Goal: Use online tool/utility: Utilize a website feature to perform a specific function

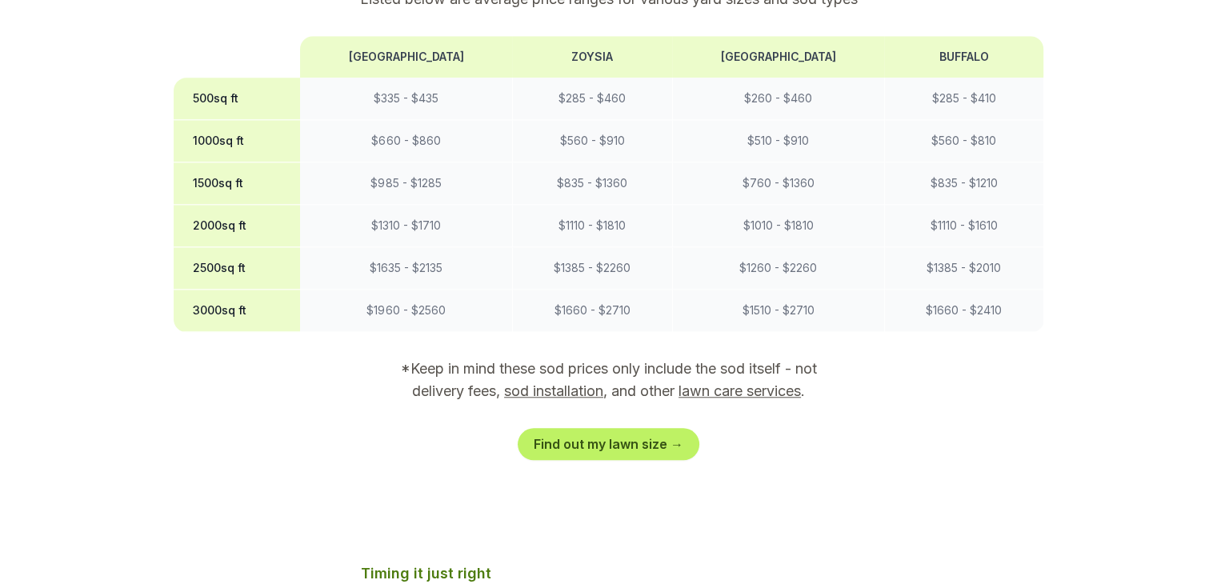
scroll to position [1384, 0]
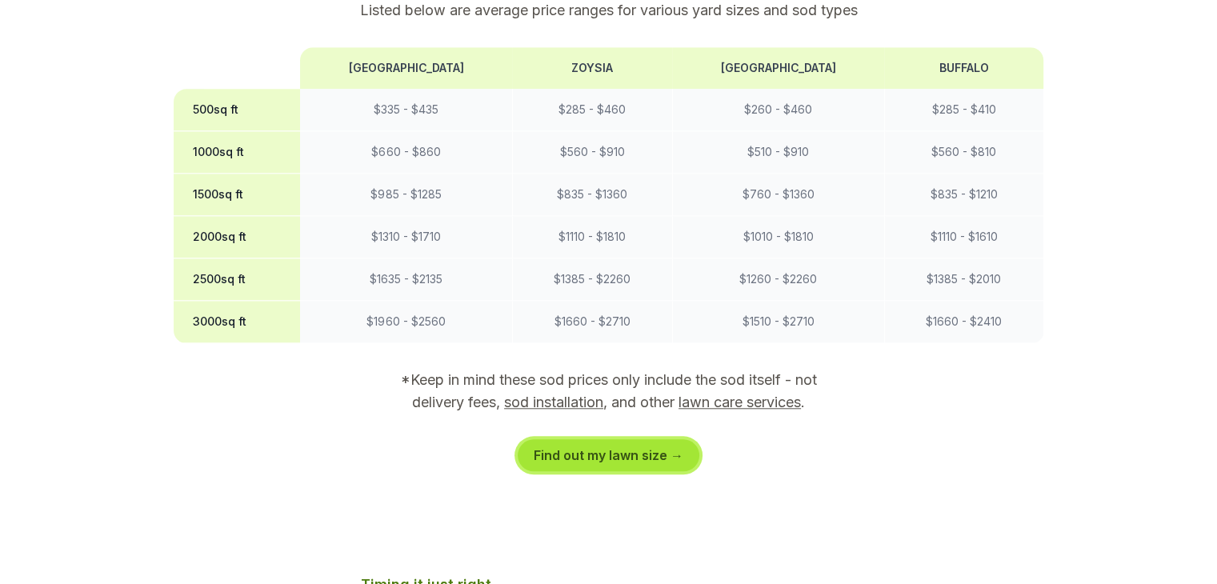
click at [640, 439] on link "Find out my lawn size →" at bounding box center [609, 455] width 182 height 32
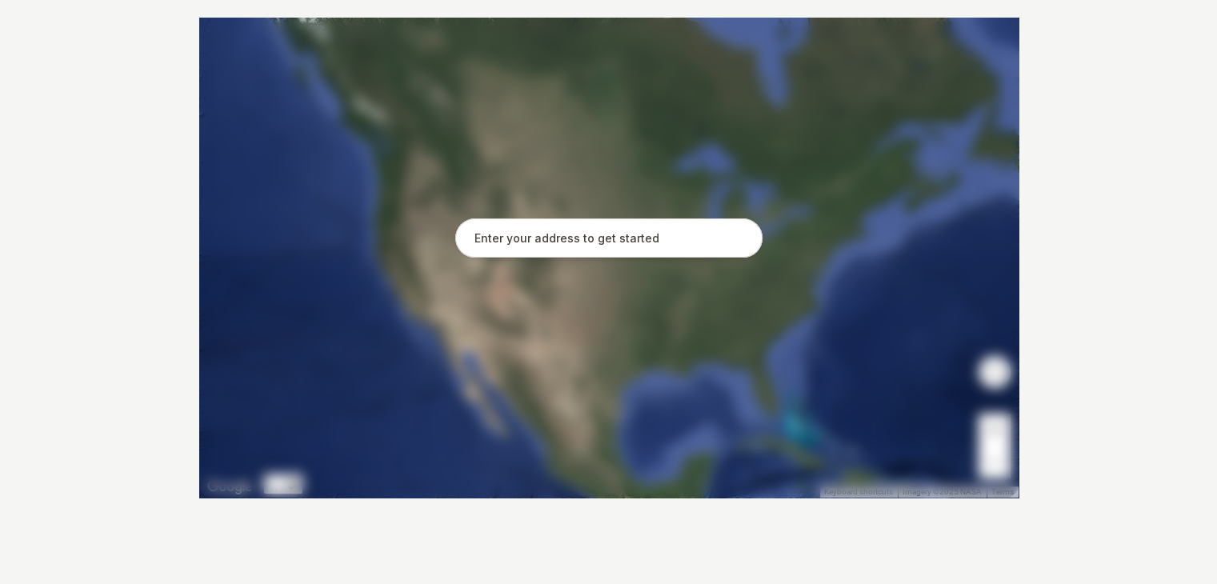
scroll to position [356, 0]
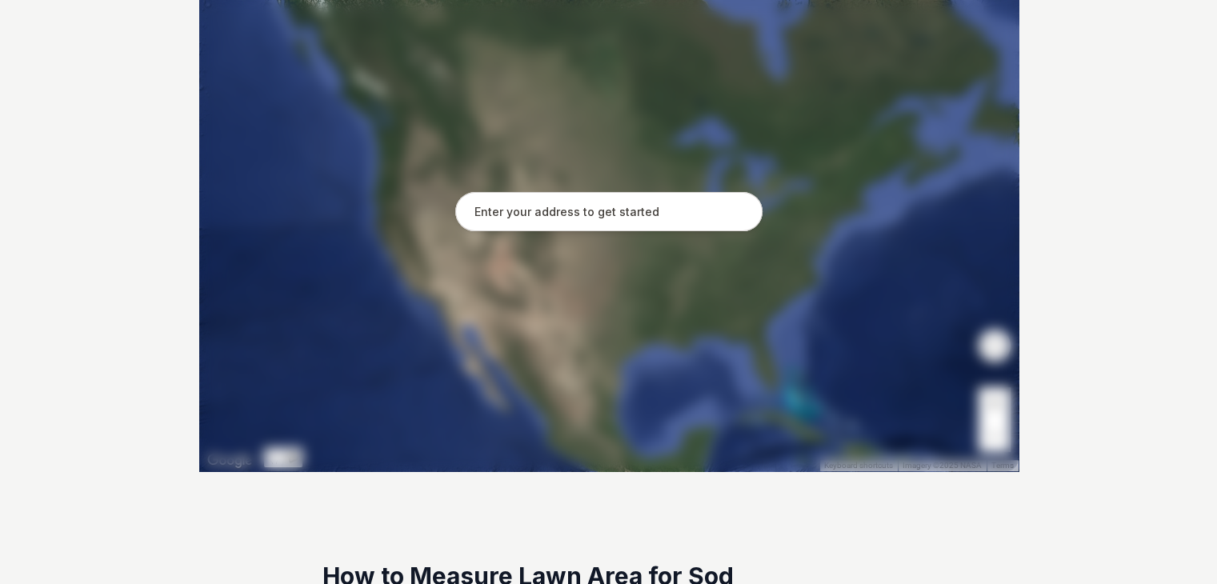
click at [575, 210] on input "text" at bounding box center [608, 212] width 307 height 40
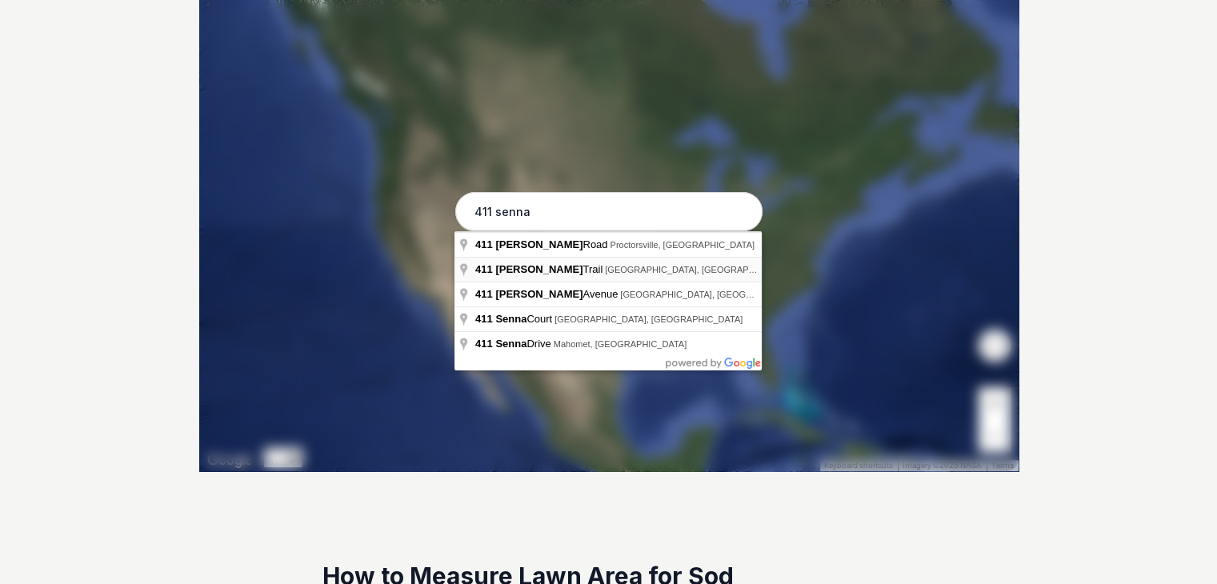
type input "[STREET_ADDRESS]"
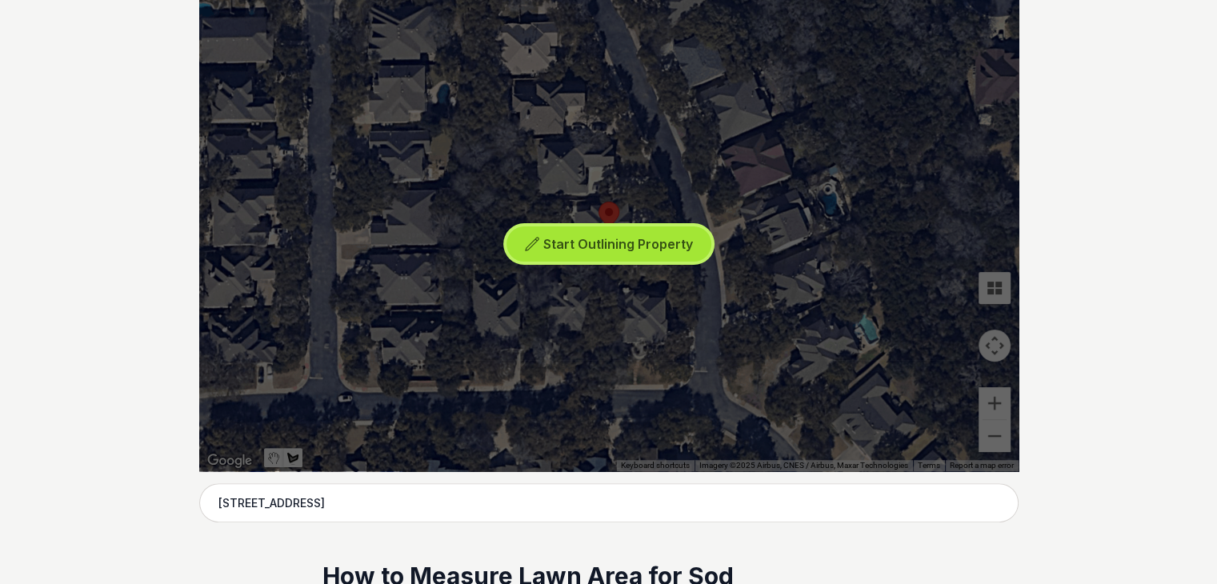
click at [608, 247] on span "Start Outlining Property" at bounding box center [618, 244] width 150 height 16
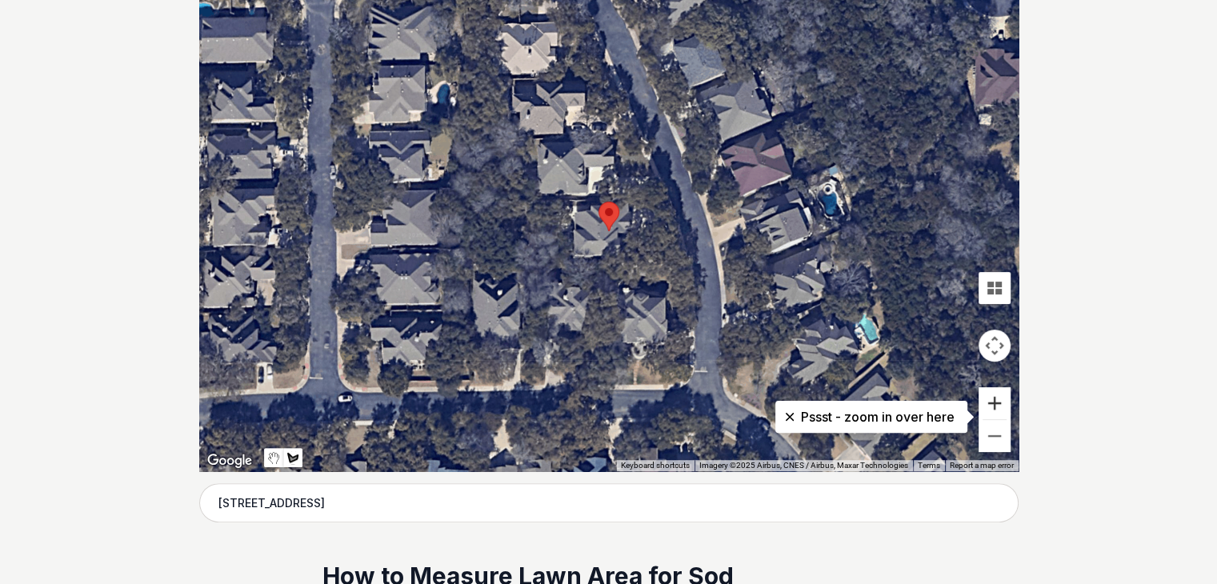
click at [990, 404] on button "Zoom in" at bounding box center [995, 403] width 32 height 32
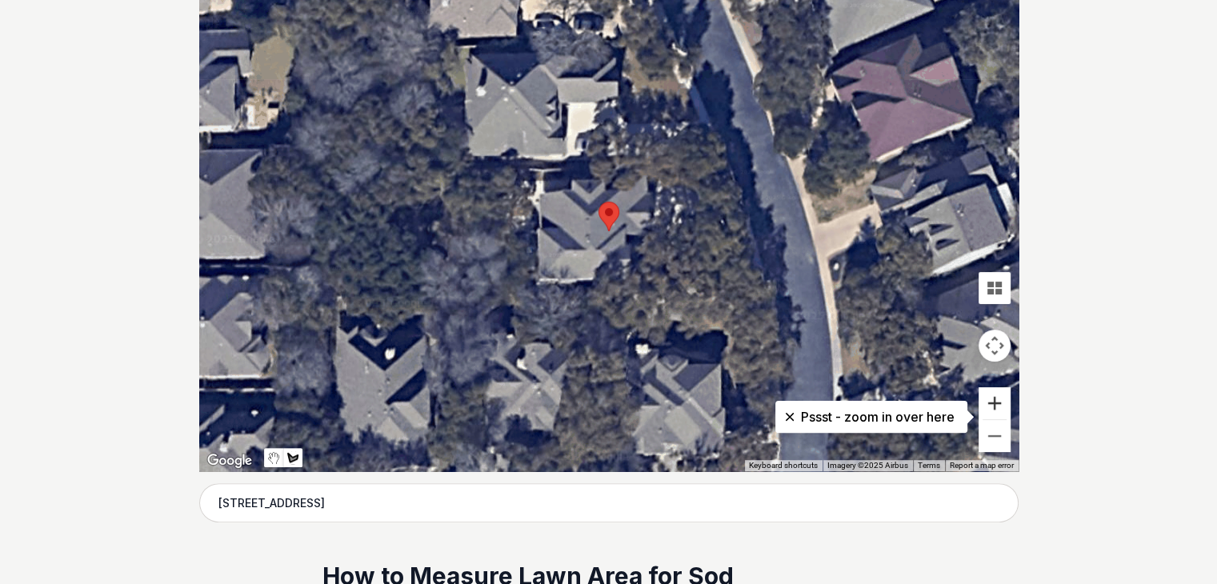
click at [990, 404] on button "Zoom in" at bounding box center [995, 403] width 32 height 32
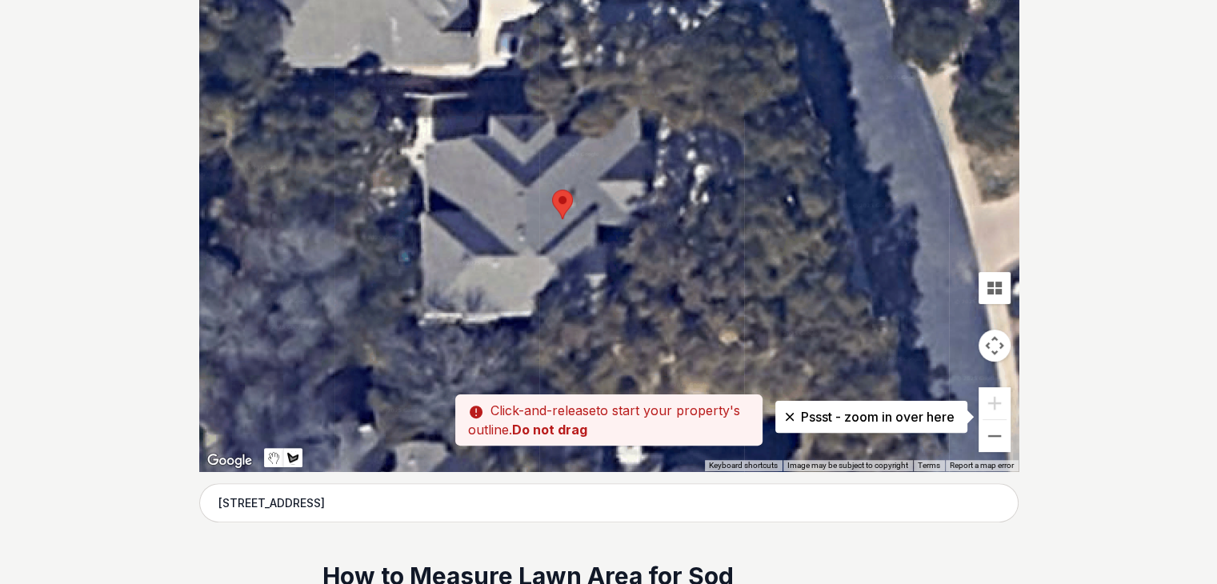
drag, startPoint x: 464, startPoint y: 130, endPoint x: 421, endPoint y: 116, distance: 45.6
click at [421, 116] on div at bounding box center [609, 231] width 820 height 480
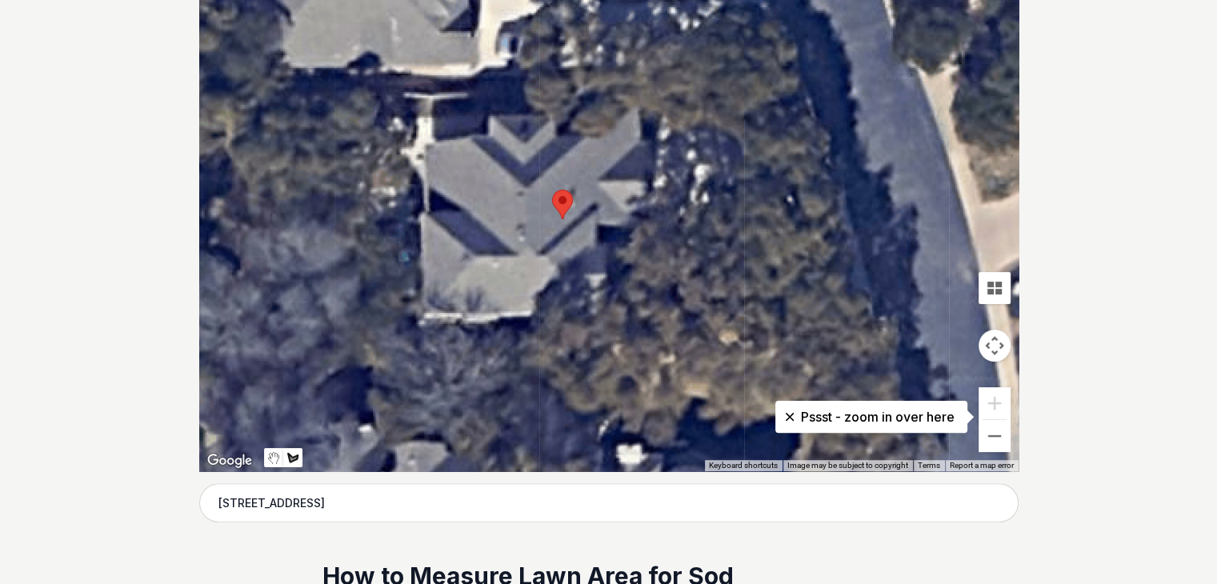
click at [416, 135] on div at bounding box center [609, 231] width 820 height 480
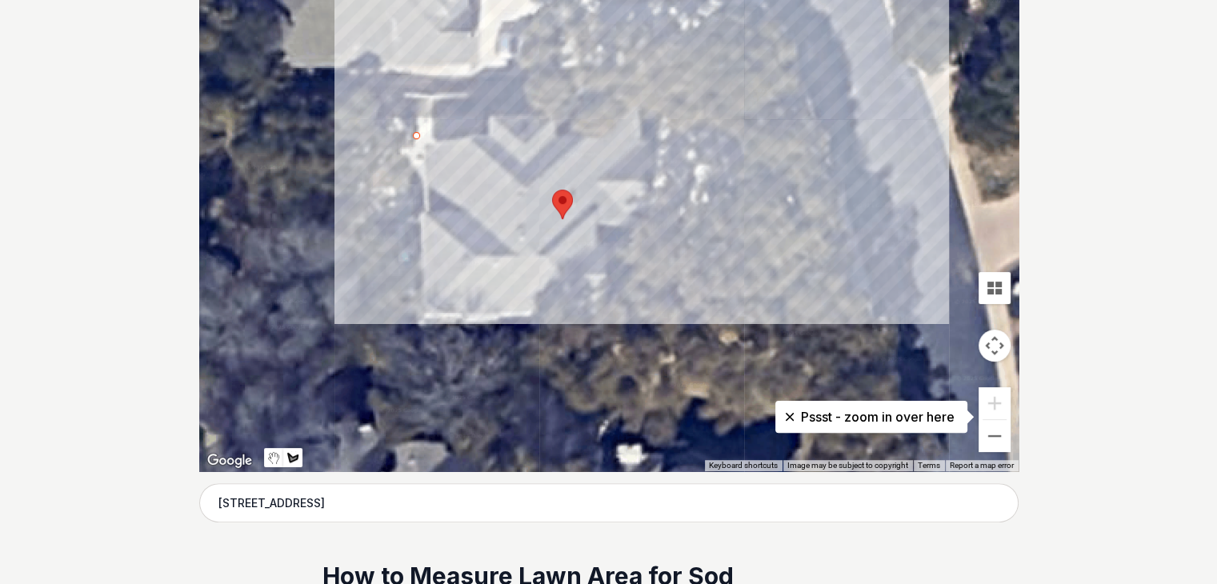
click at [817, 122] on div at bounding box center [609, 231] width 820 height 480
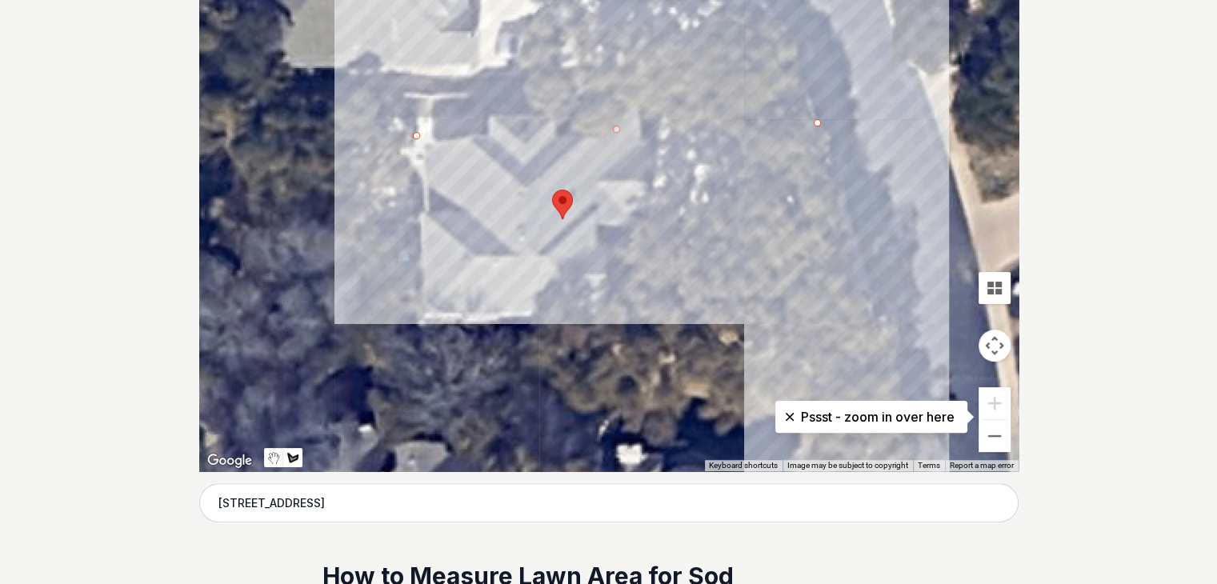
click at [834, 324] on div at bounding box center [609, 231] width 820 height 480
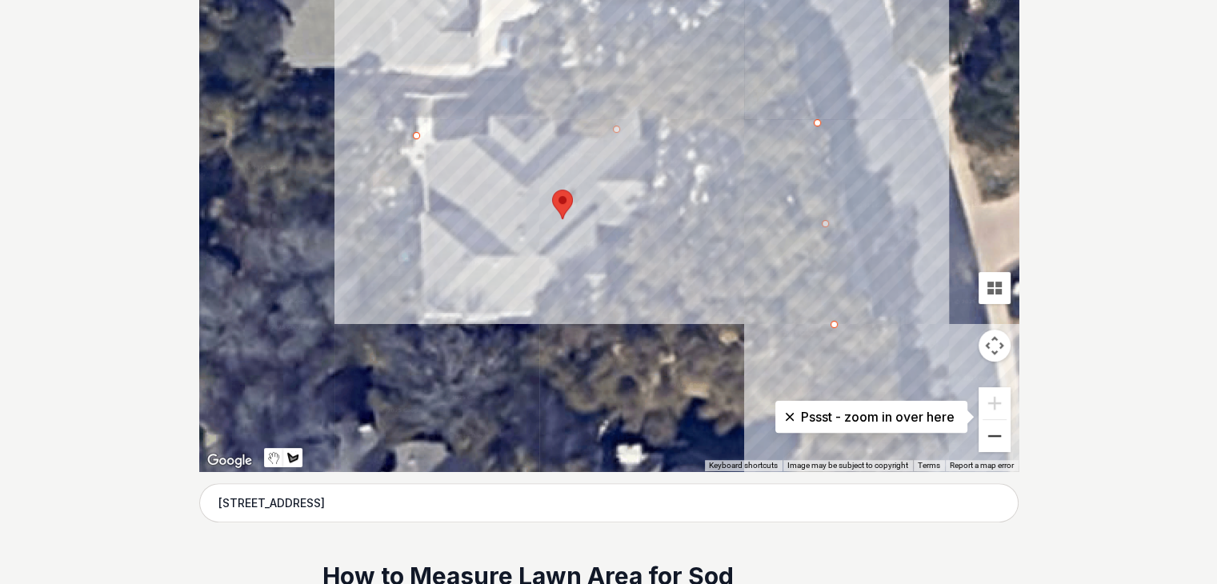
click at [994, 436] on button "Zoom out" at bounding box center [995, 436] width 32 height 32
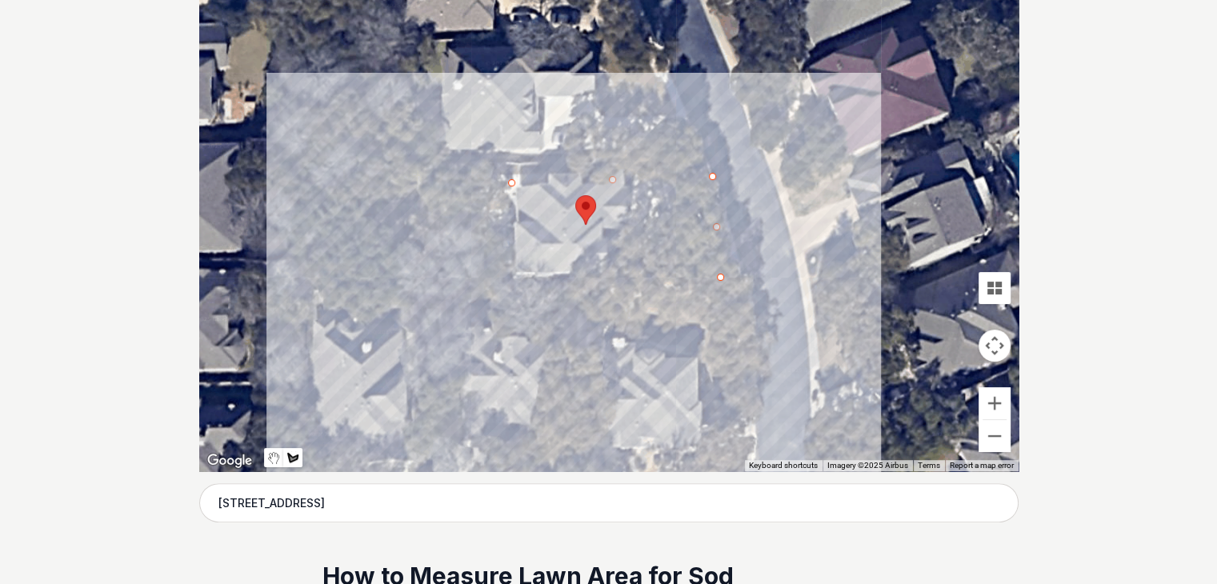
click at [307, 279] on div at bounding box center [609, 231] width 820 height 480
click at [308, 183] on div at bounding box center [609, 231] width 820 height 480
click at [511, 178] on div at bounding box center [609, 231] width 820 height 480
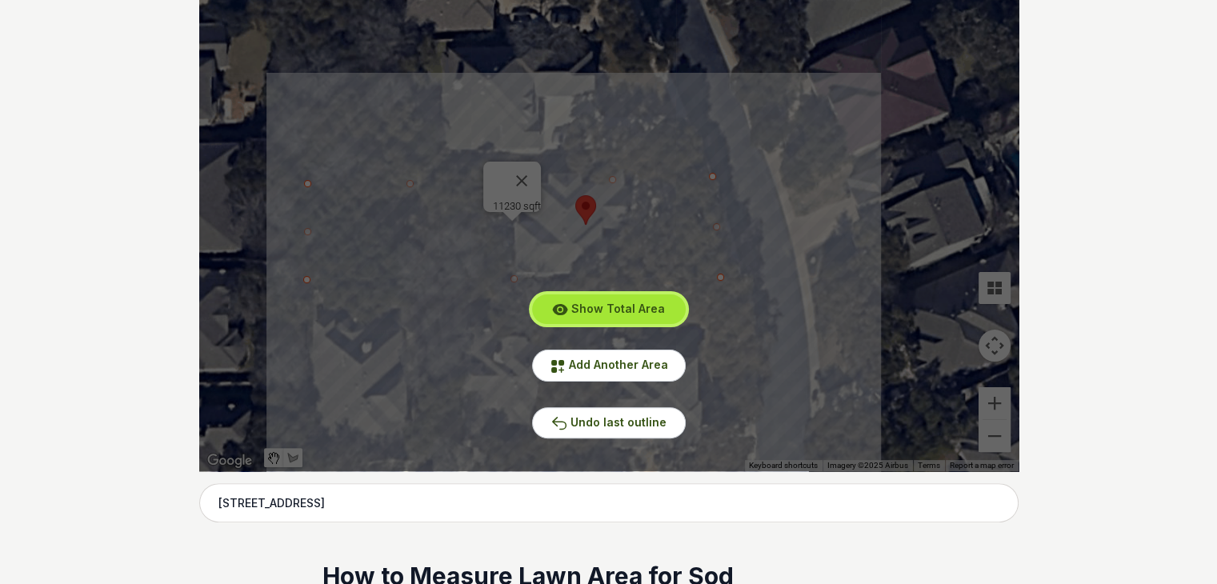
click at [615, 307] on span "Show Total Area" at bounding box center [618, 309] width 94 height 14
